Goal: Transaction & Acquisition: Purchase product/service

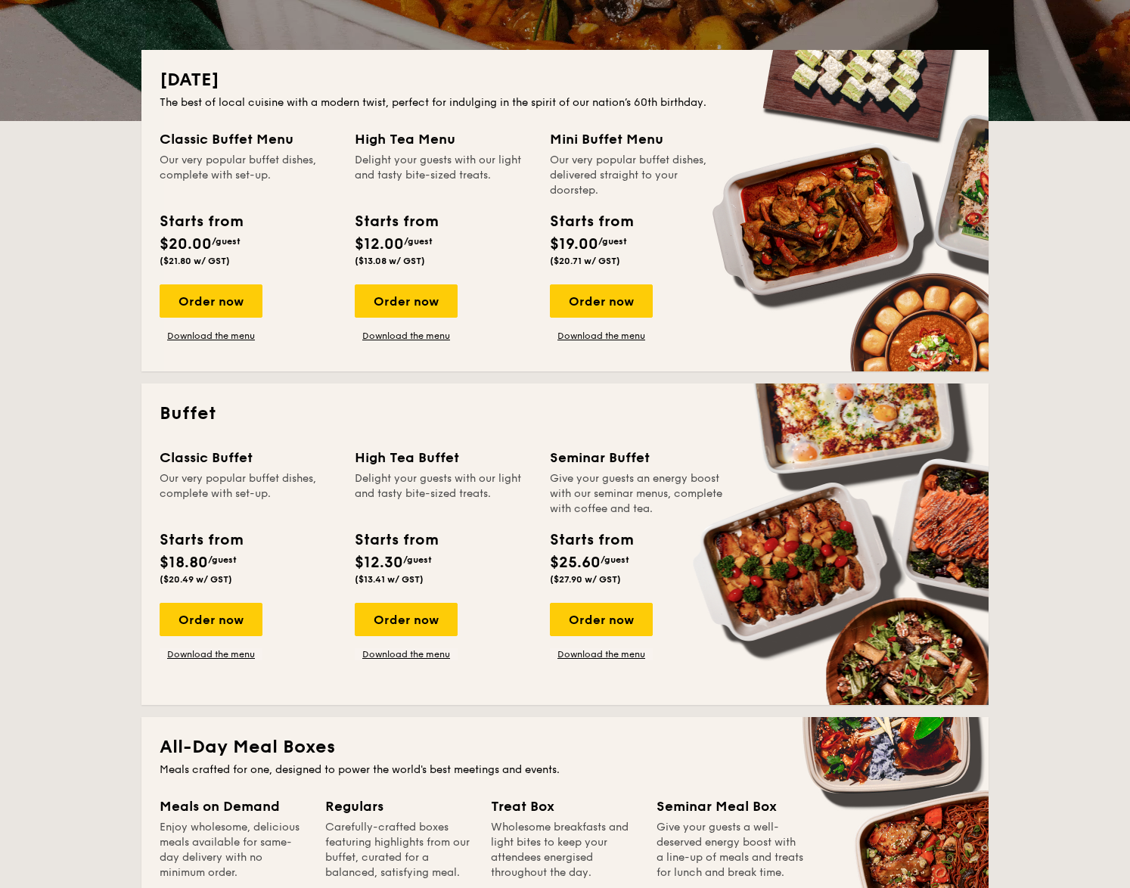
scroll to position [681, 0]
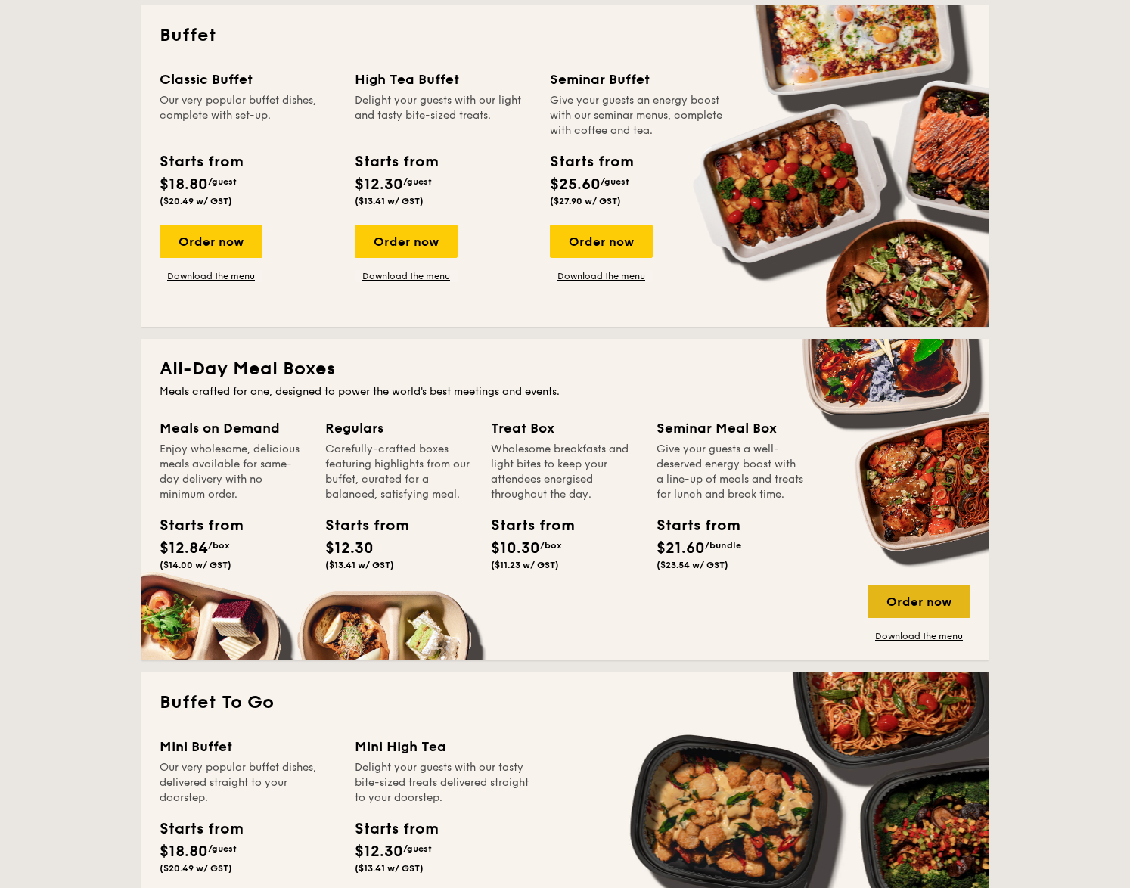
click at [914, 595] on div "Order now" at bounding box center [919, 601] width 103 height 33
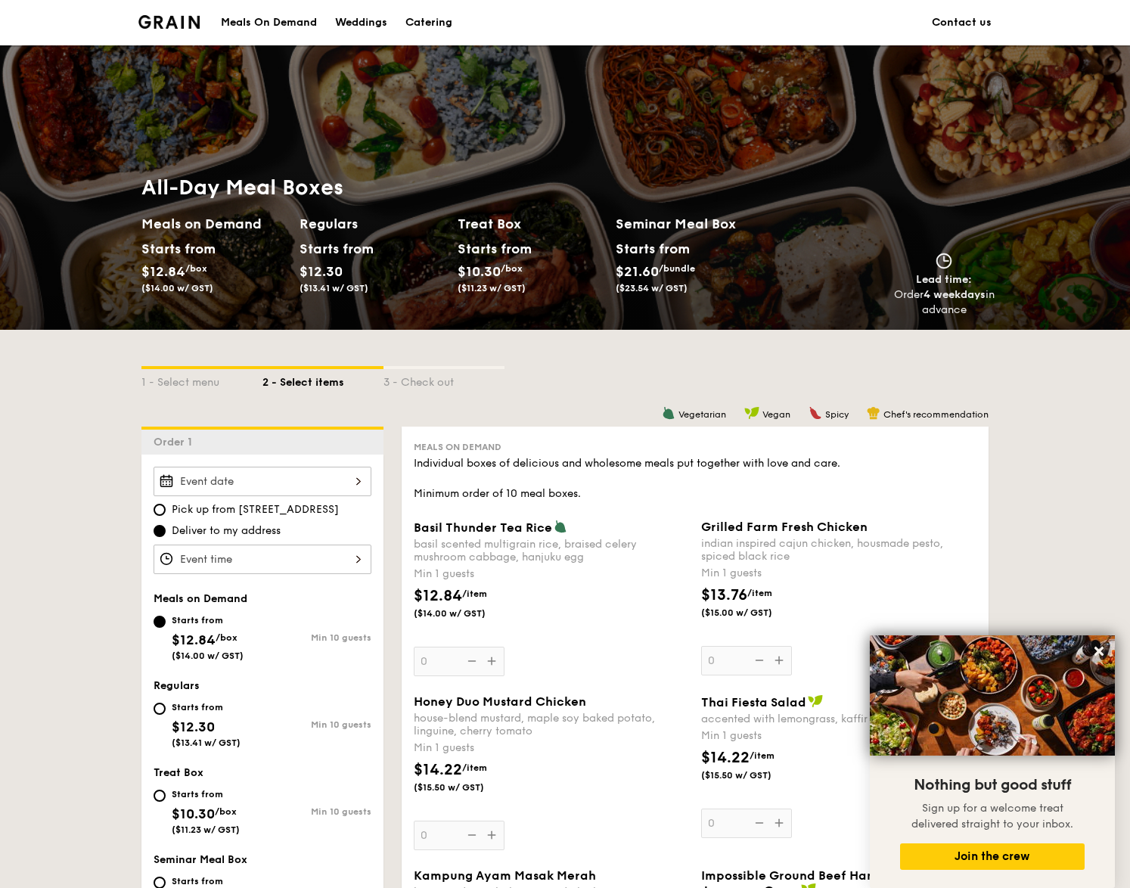
scroll to position [378, 0]
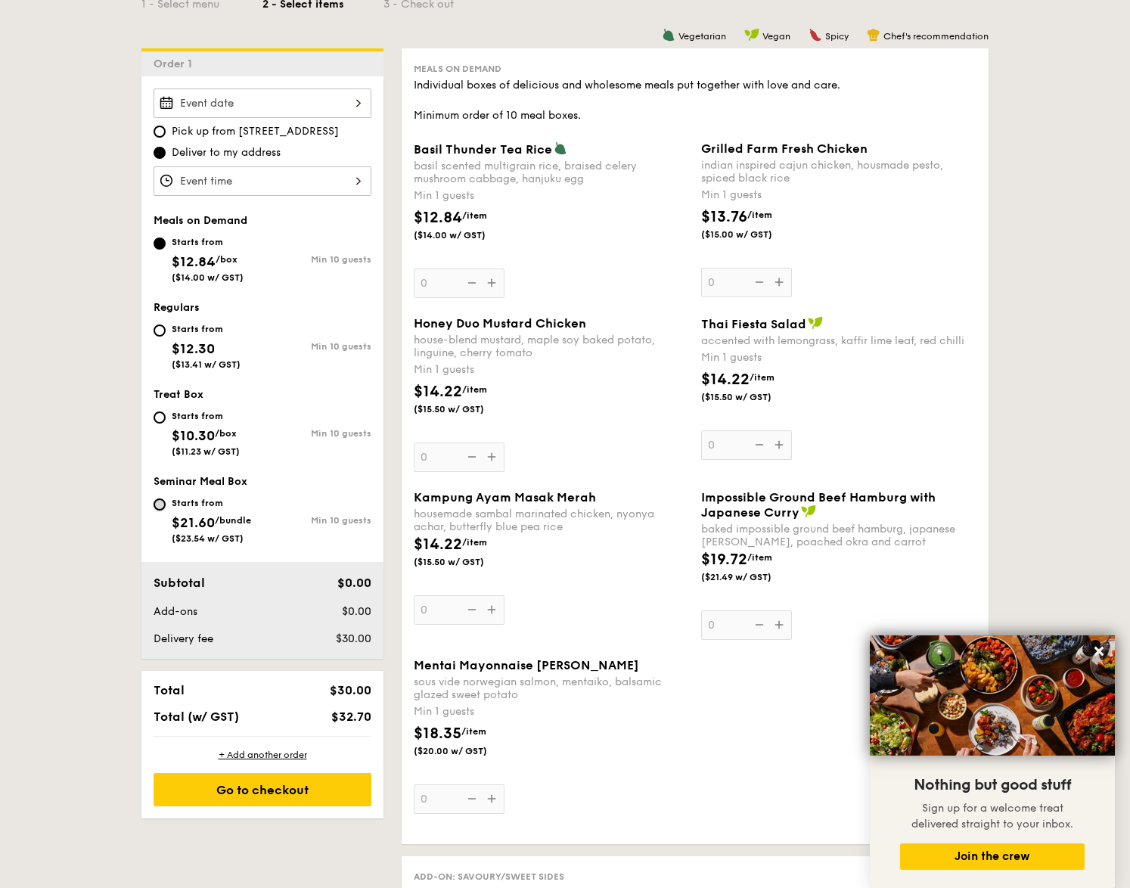
click at [158, 504] on input "Starts from $21.60 /bundle ($23.54 w/ GST) Min 10 guests" at bounding box center [160, 504] width 12 height 12
radio input "true"
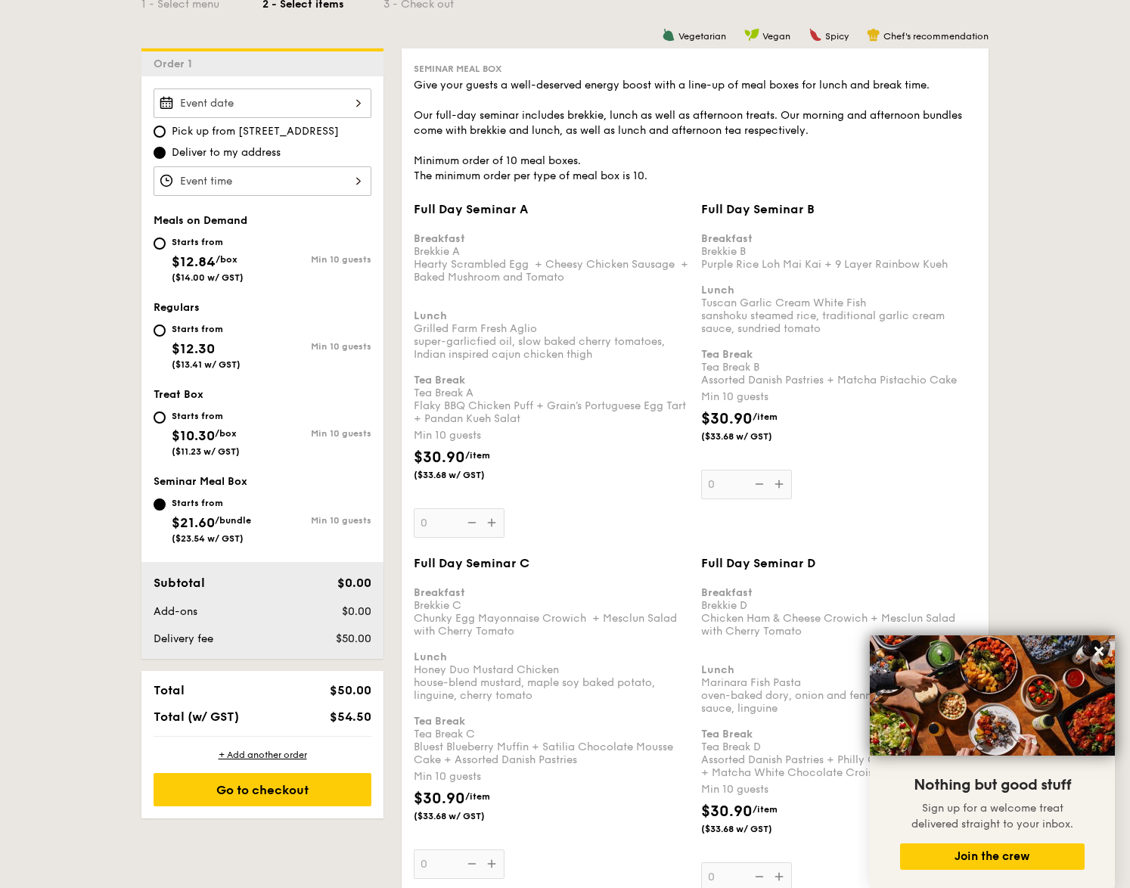
click at [151, 411] on div "Starts from $10.30 /box ($11.23 w/ GST) Min 10 guests" at bounding box center [262, 436] width 230 height 59
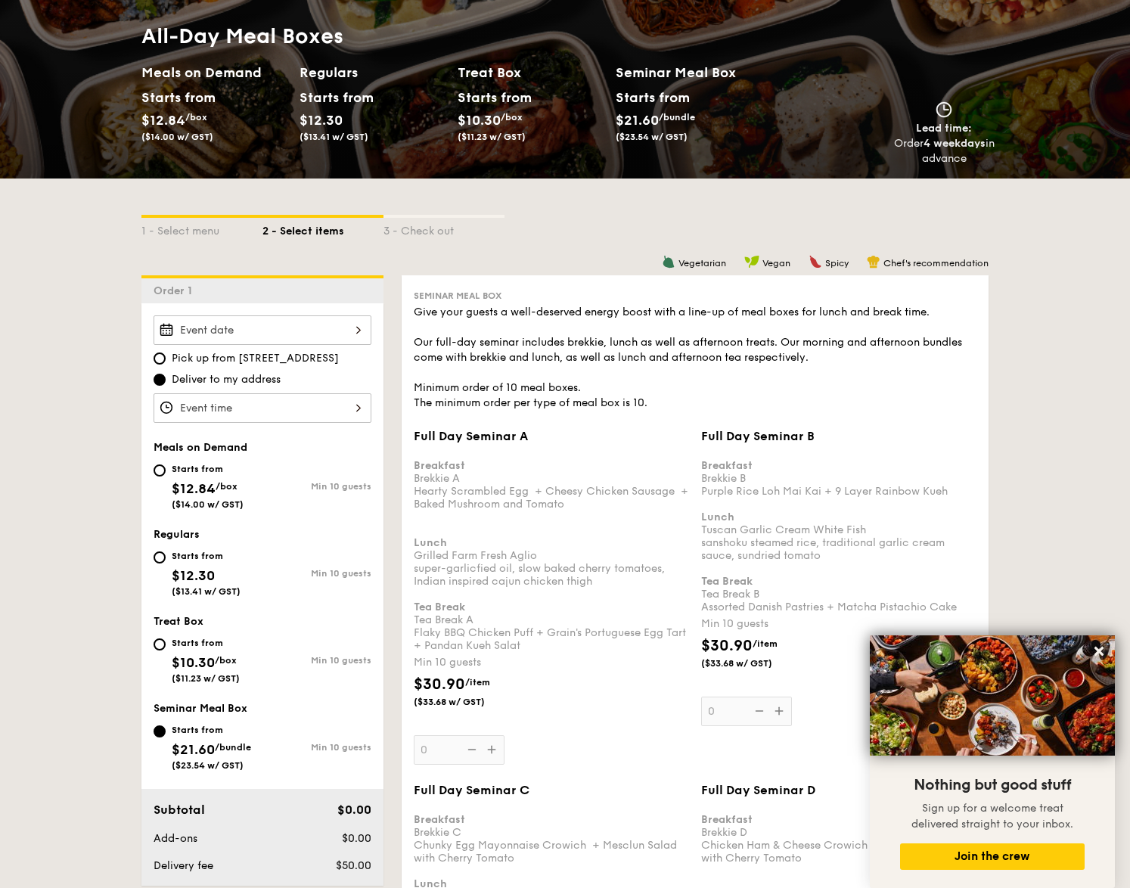
scroll to position [0, 0]
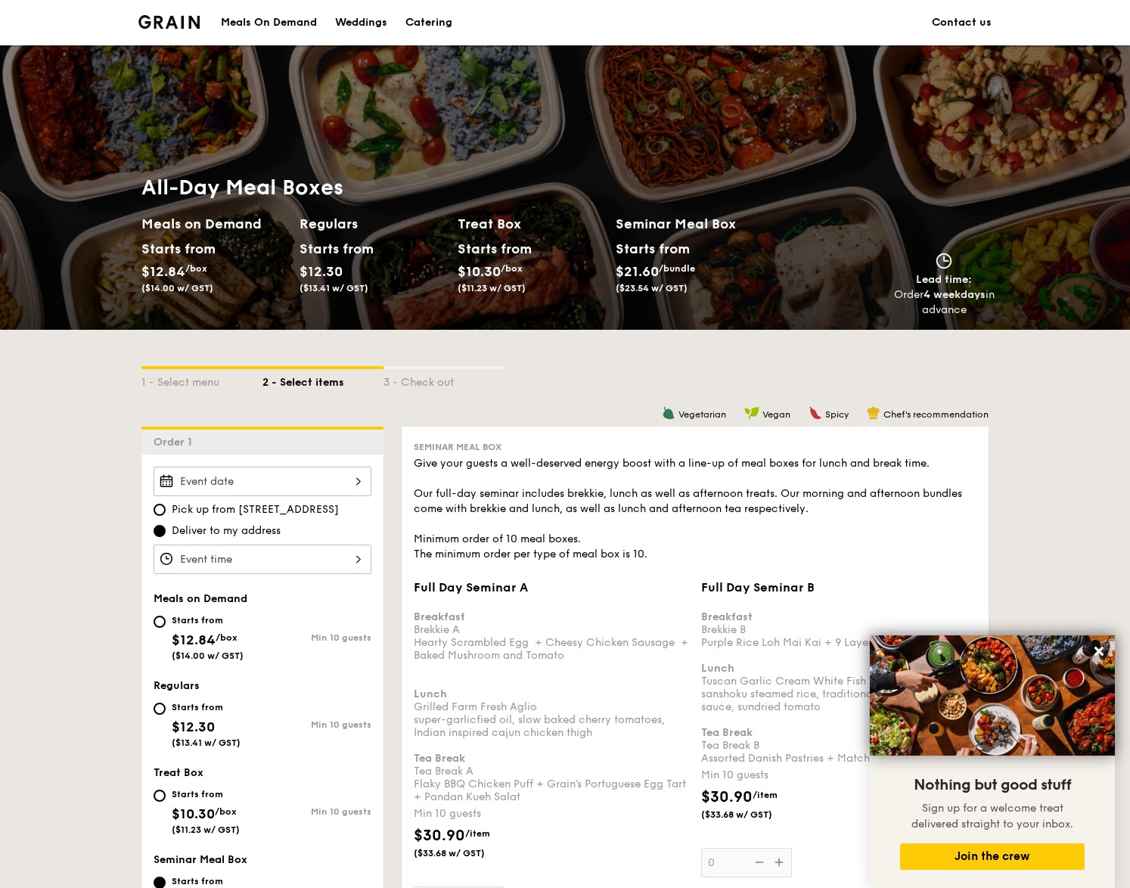
click at [277, 23] on div "Meals On Demand" at bounding box center [269, 22] width 96 height 45
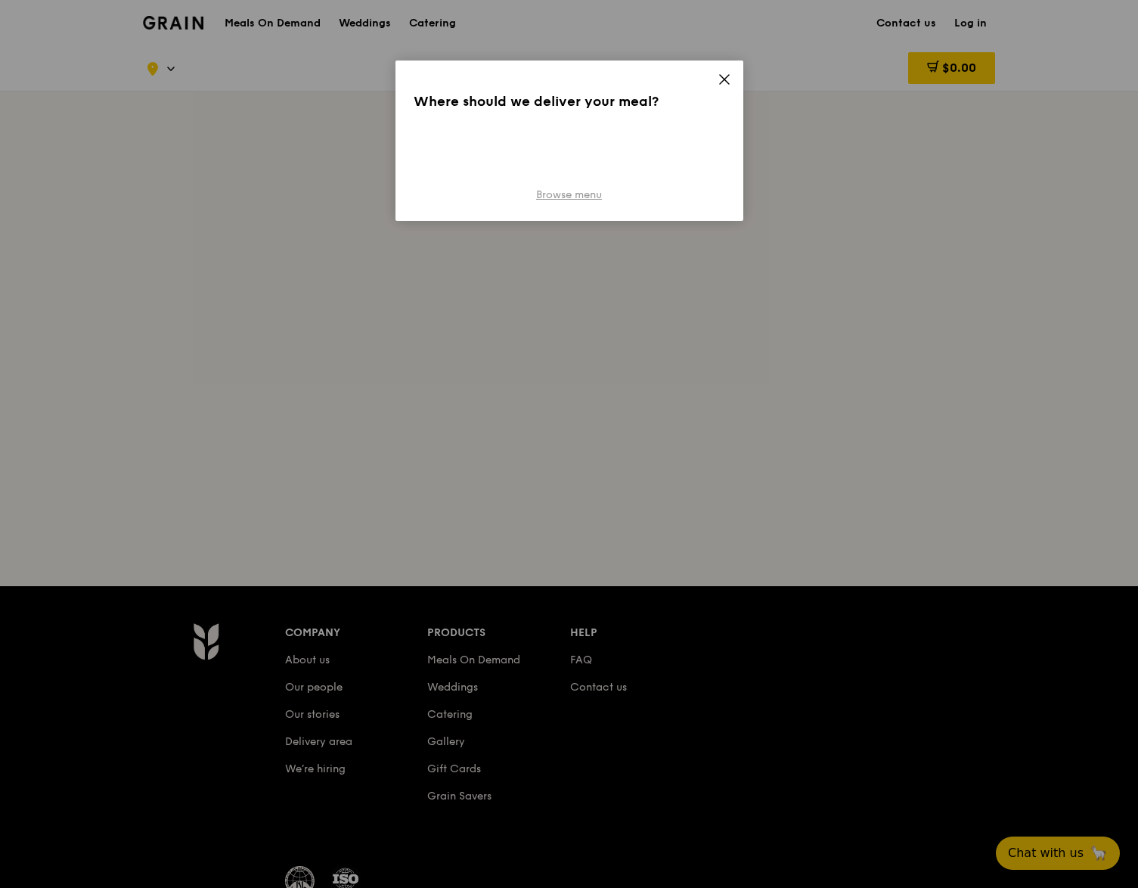
click at [588, 197] on link "Browse menu" at bounding box center [569, 195] width 66 height 15
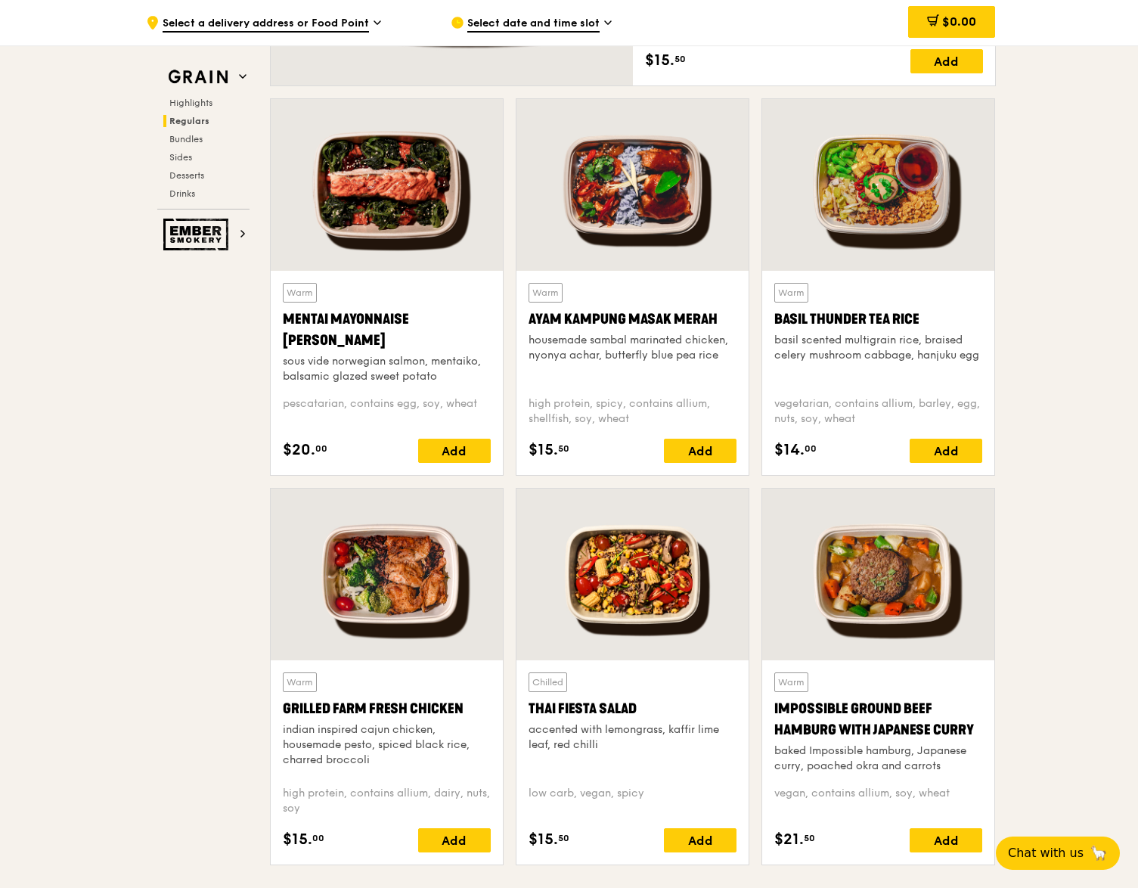
scroll to position [1361, 0]
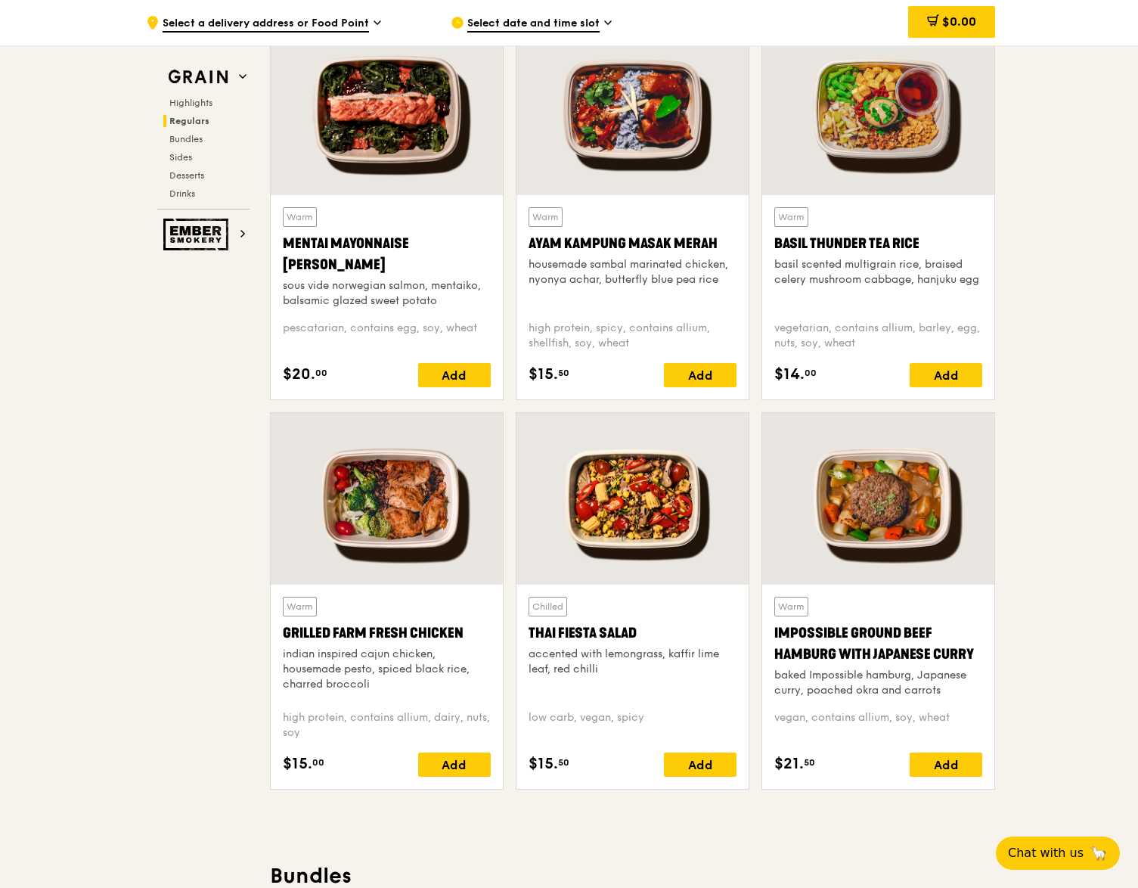
click at [464, 633] on div "Grilled Farm Fresh Chicken" at bounding box center [387, 632] width 208 height 21
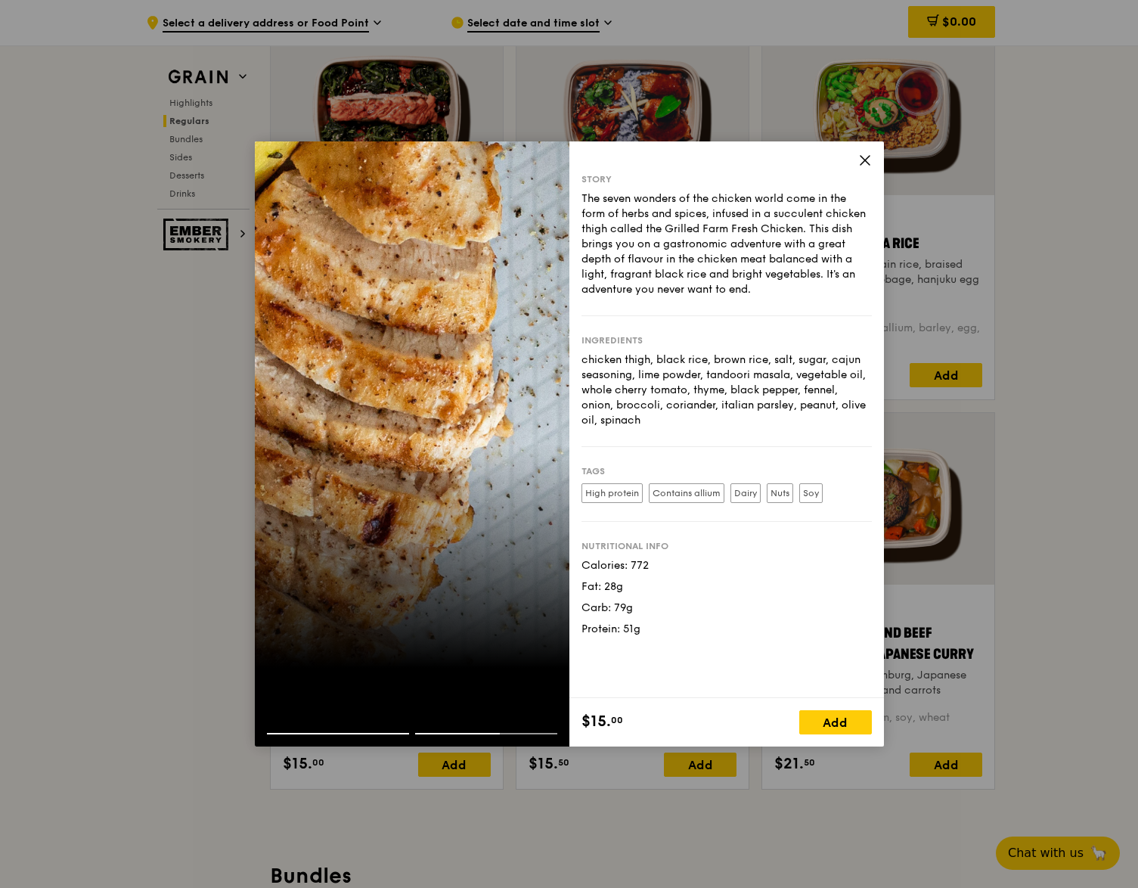
click at [865, 158] on icon at bounding box center [865, 161] width 14 height 14
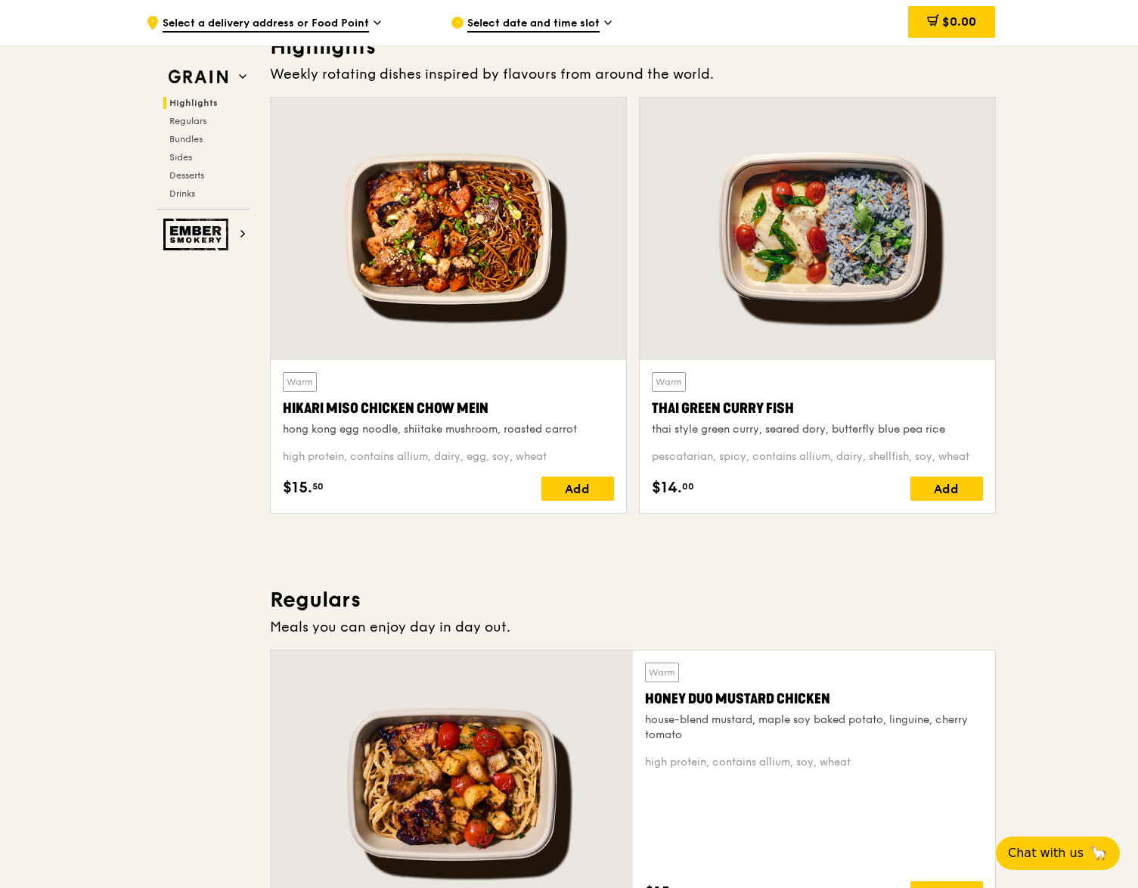
scroll to position [0, 0]
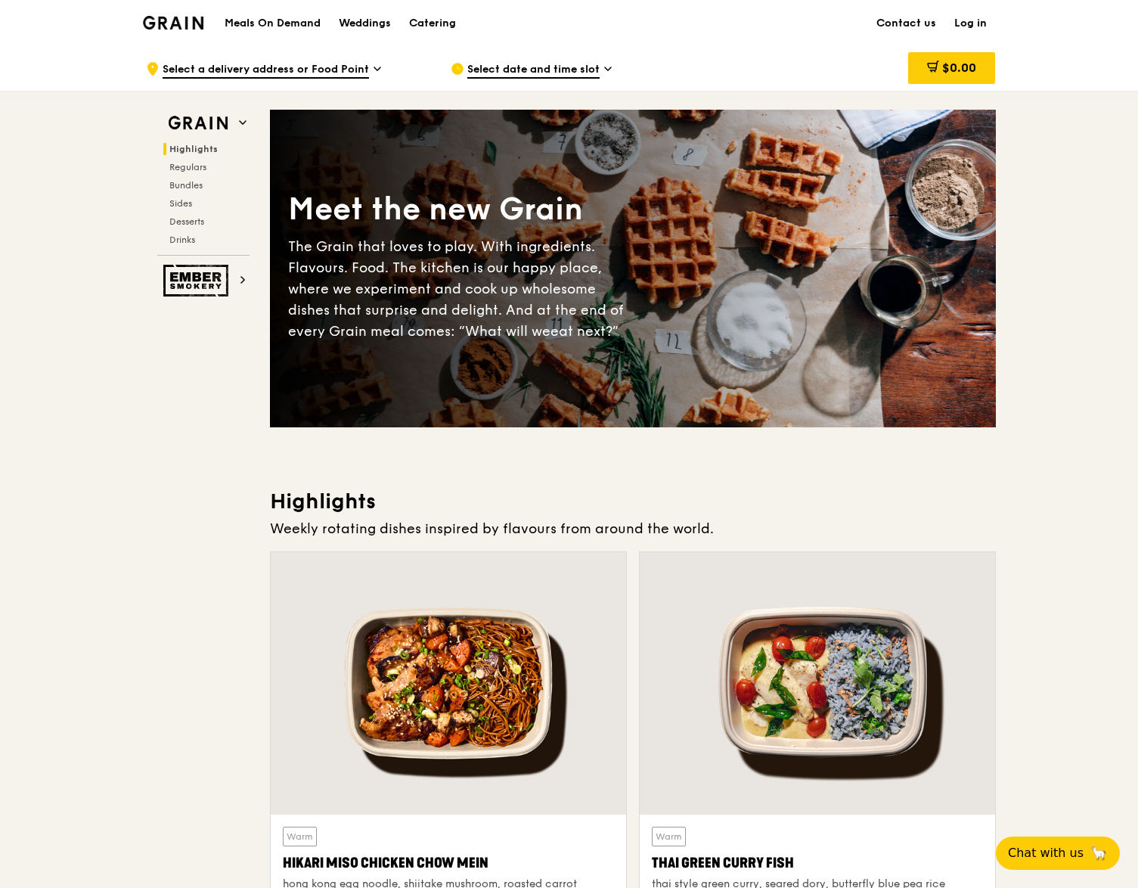
click at [528, 64] on span "Select date and time slot" at bounding box center [533, 70] width 132 height 17
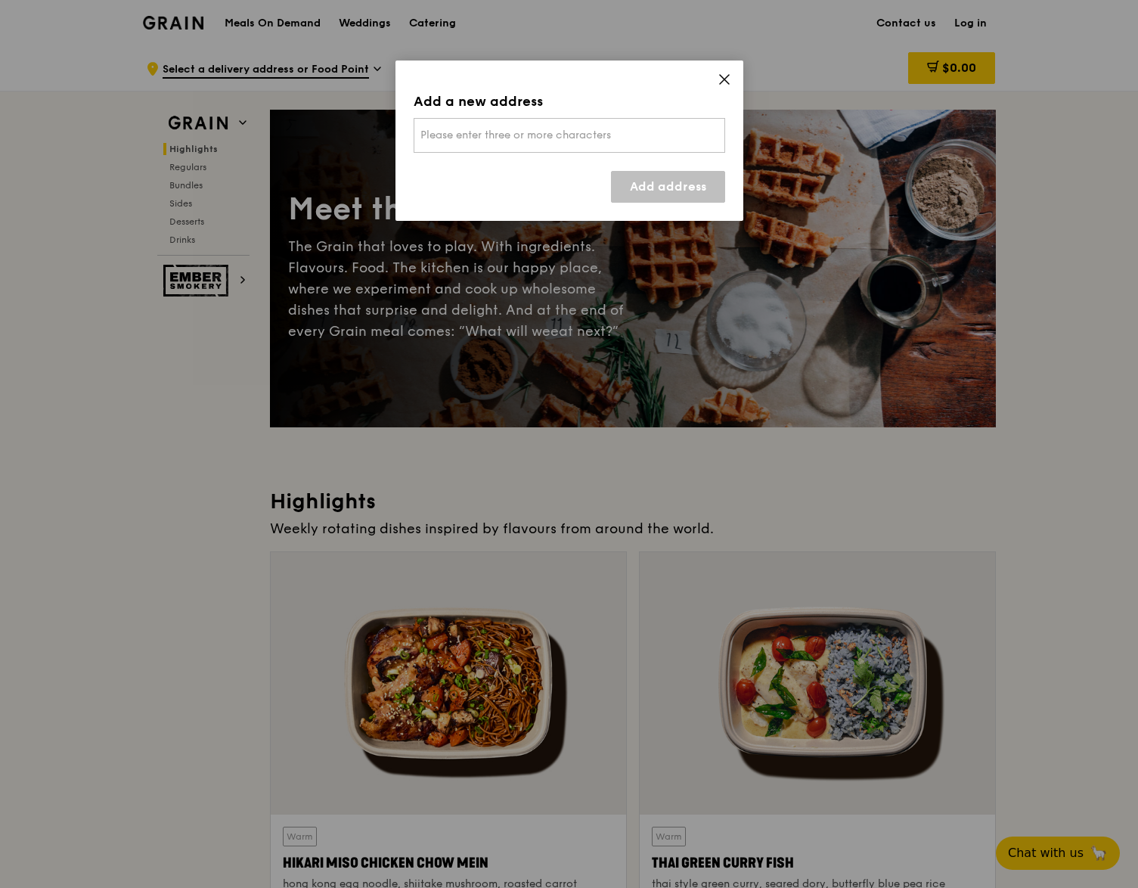
click at [533, 126] on div "Please enter three or more characters" at bounding box center [570, 135] width 312 height 35
